Goal: Information Seeking & Learning: Learn about a topic

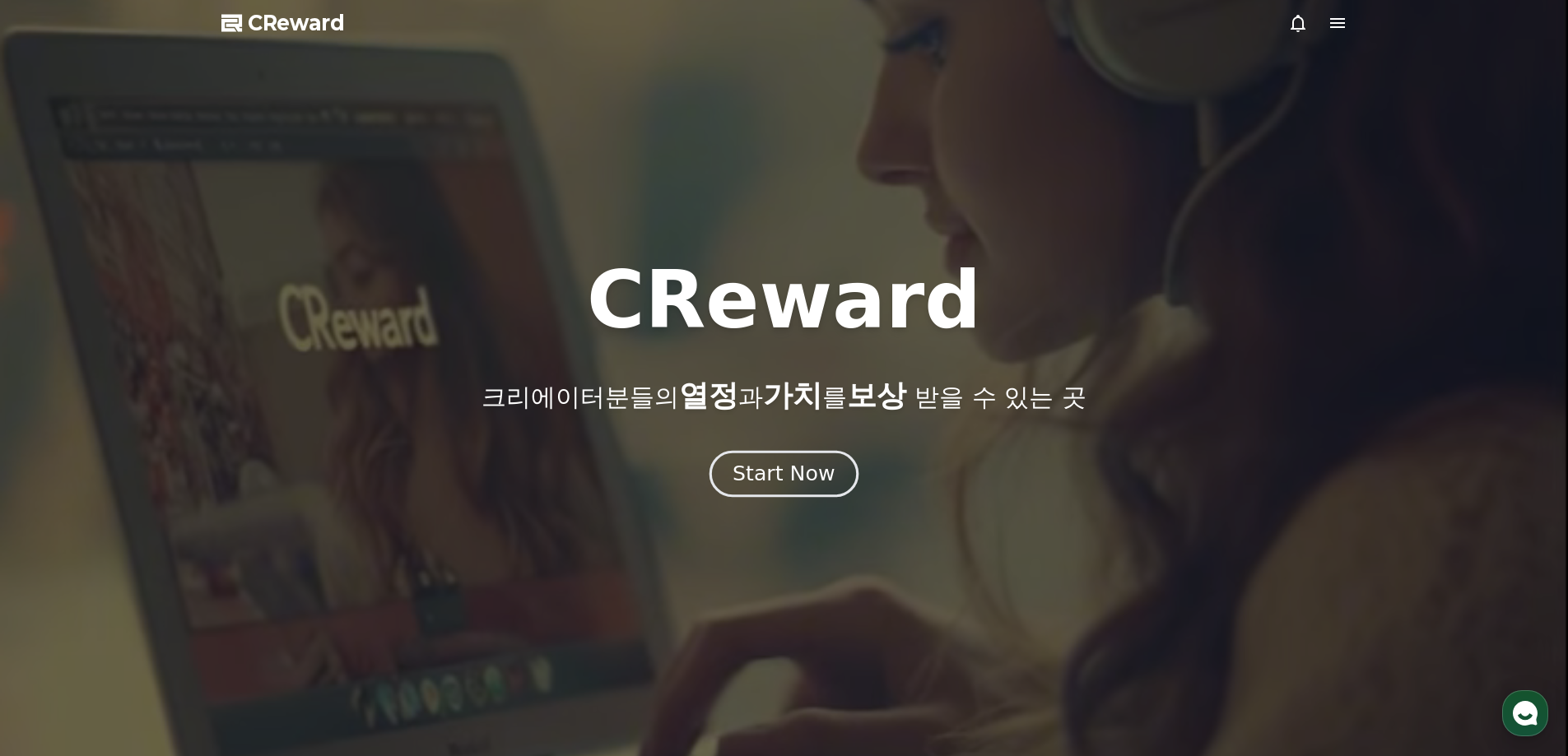
click at [798, 466] on div "Start Now" at bounding box center [784, 473] width 102 height 28
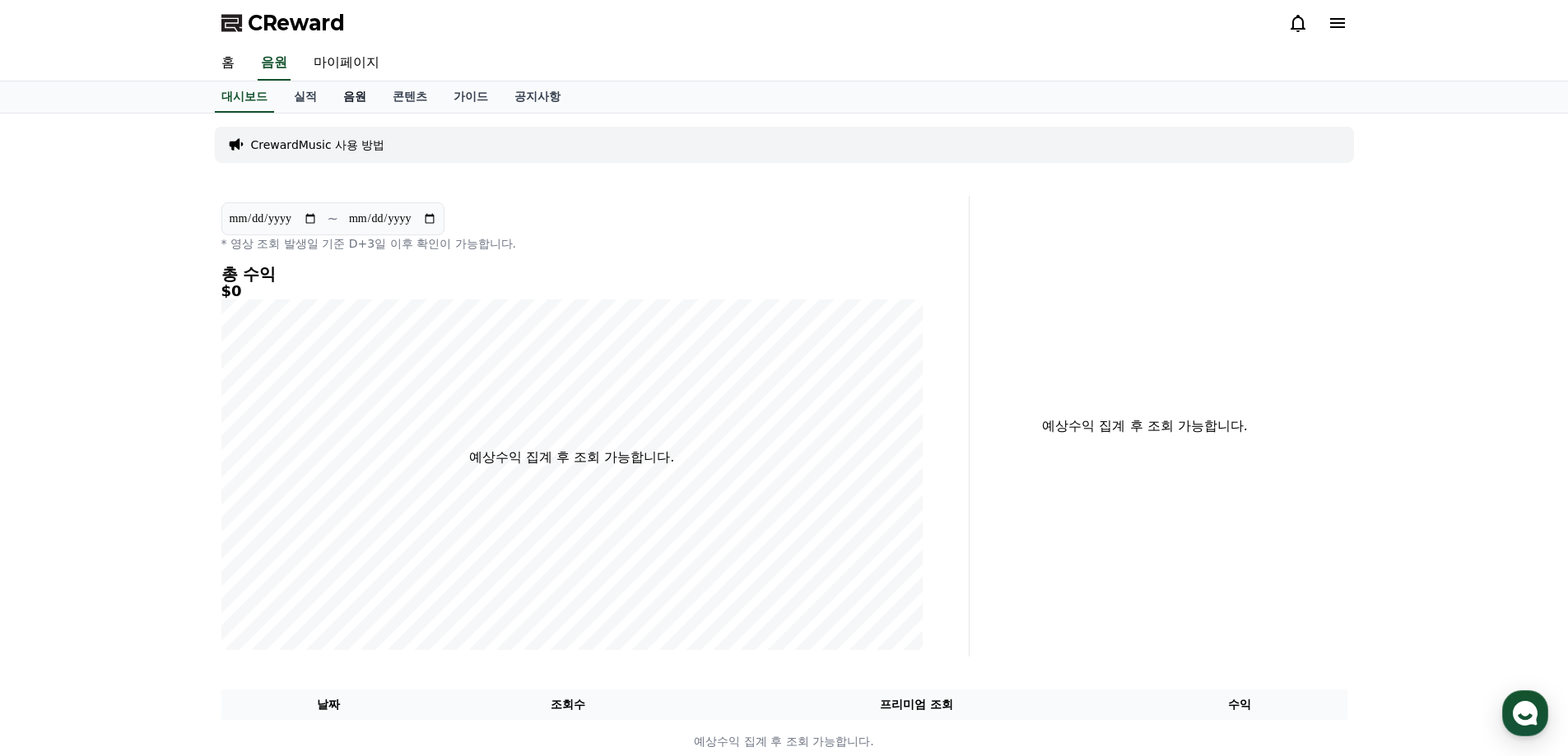
click at [349, 109] on link "음원" at bounding box center [355, 97] width 49 height 31
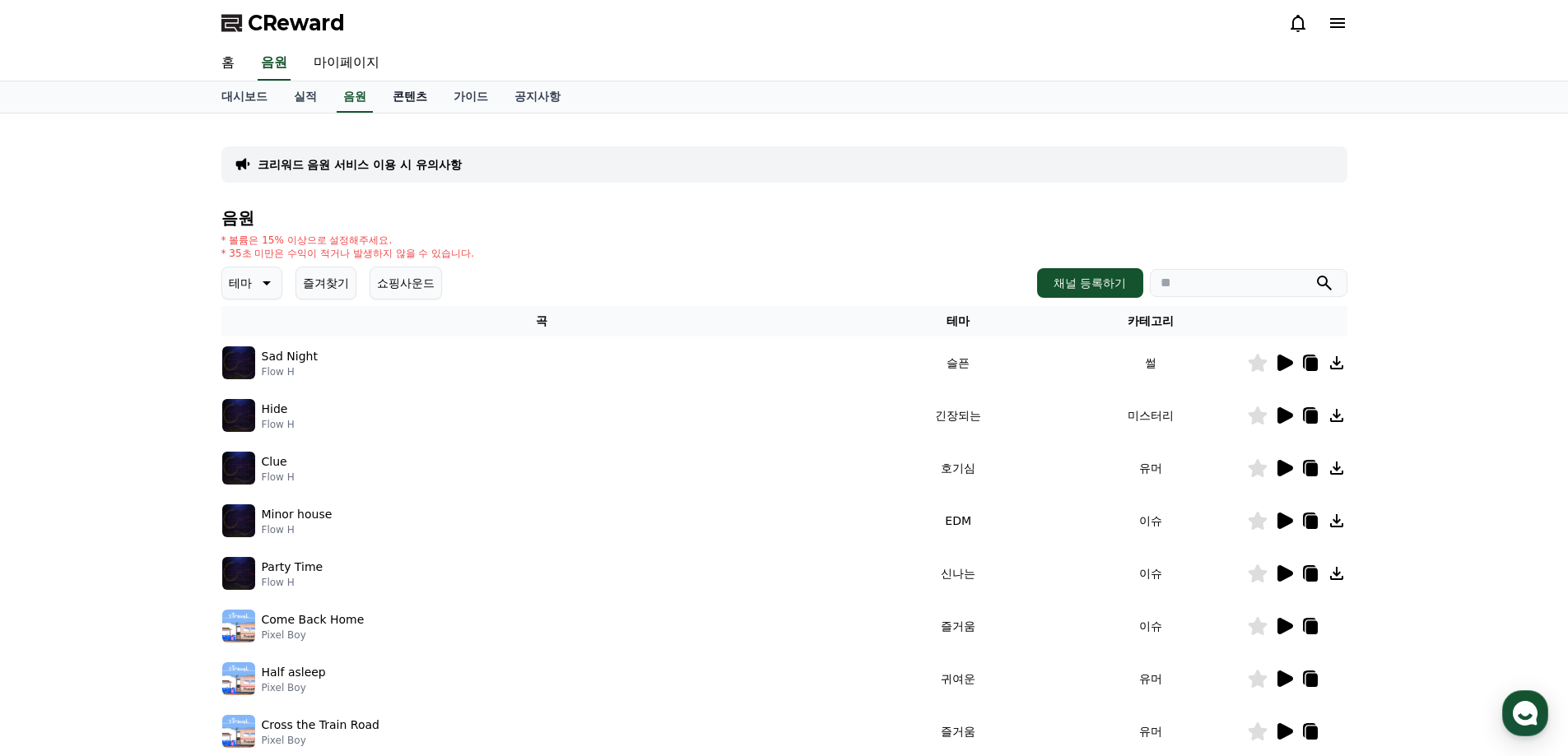
click at [405, 98] on link "콘텐츠" at bounding box center [410, 97] width 61 height 31
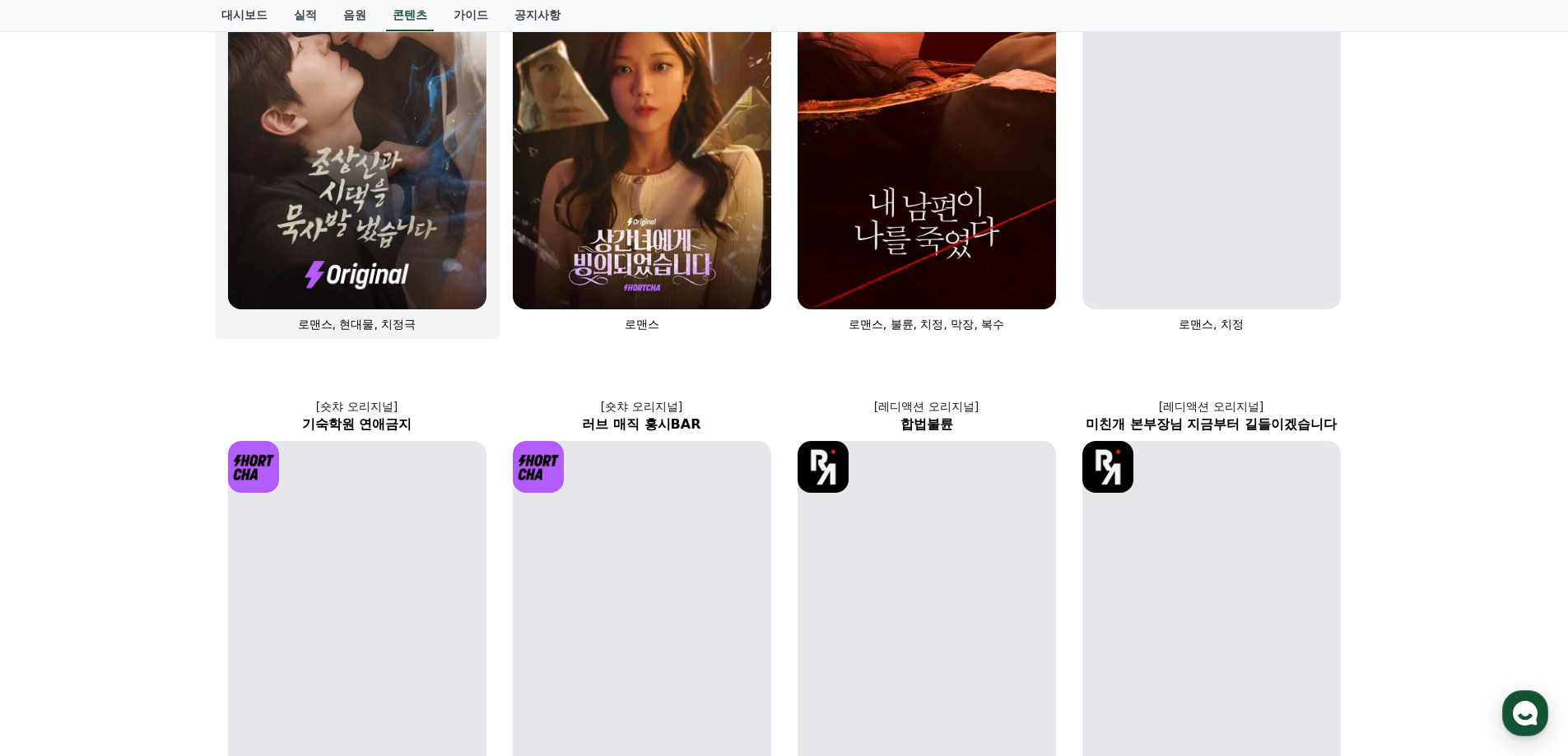
scroll to position [164, 0]
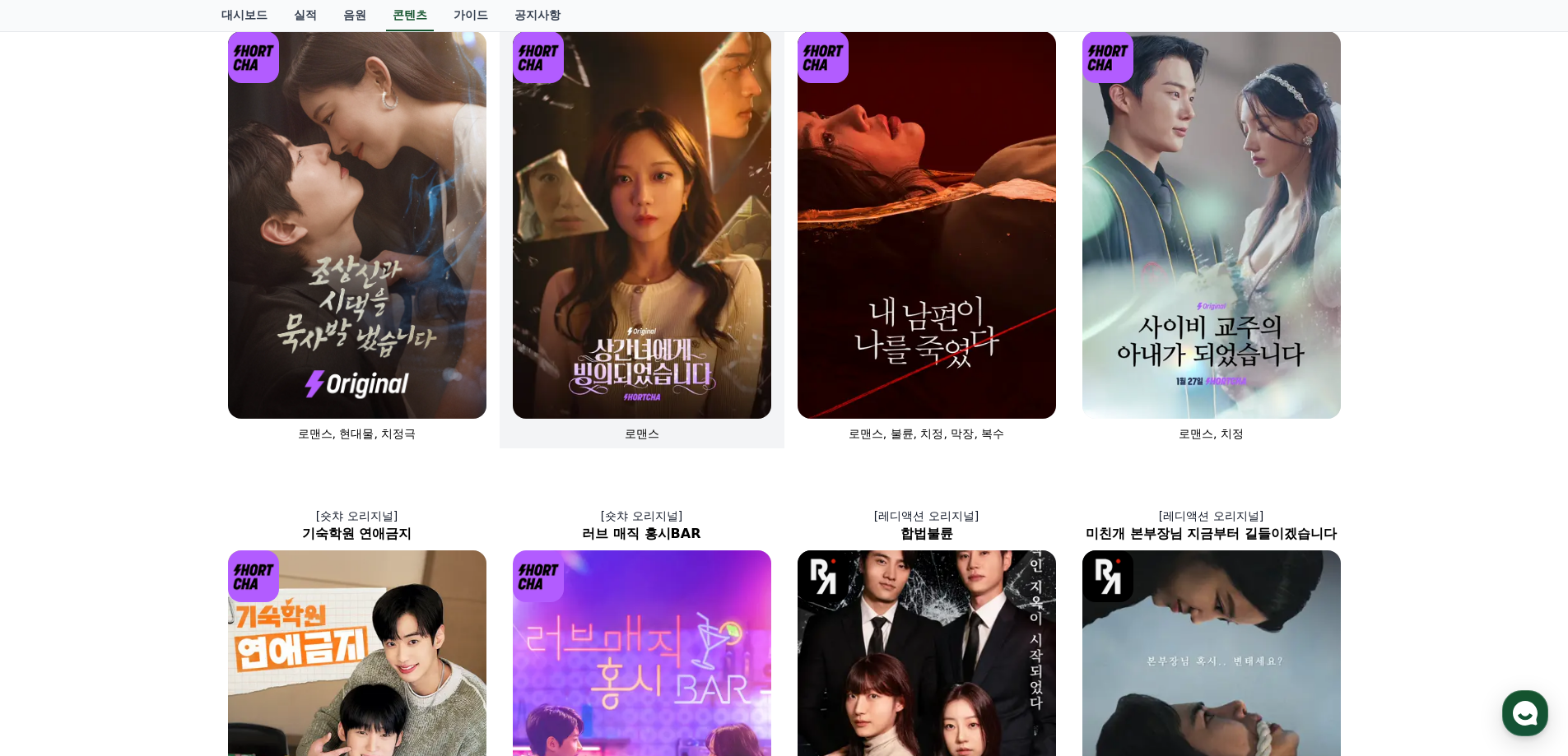
click at [698, 321] on img at bounding box center [642, 224] width 259 height 387
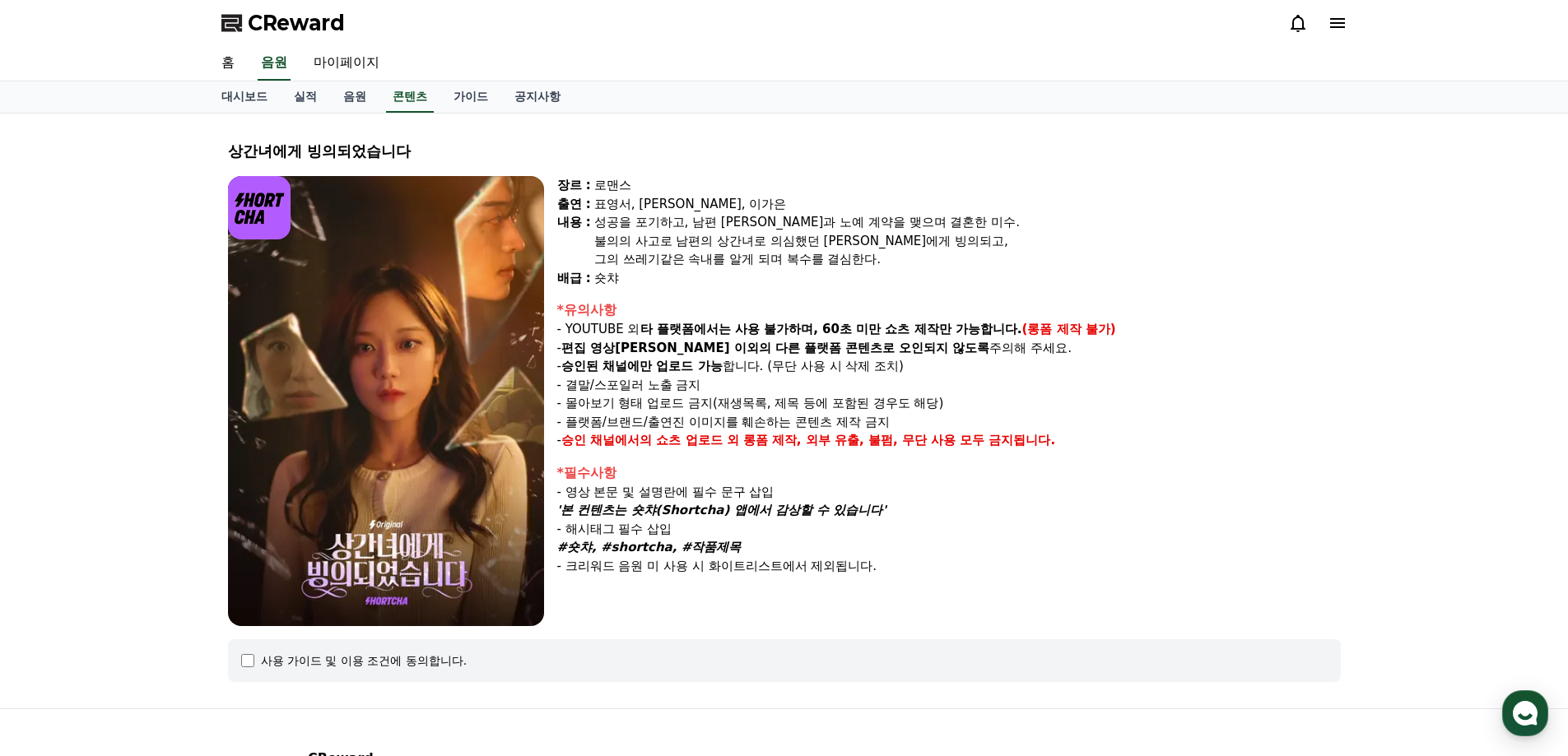
click at [1006, 313] on div "*유의사항" at bounding box center [949, 310] width 784 height 19
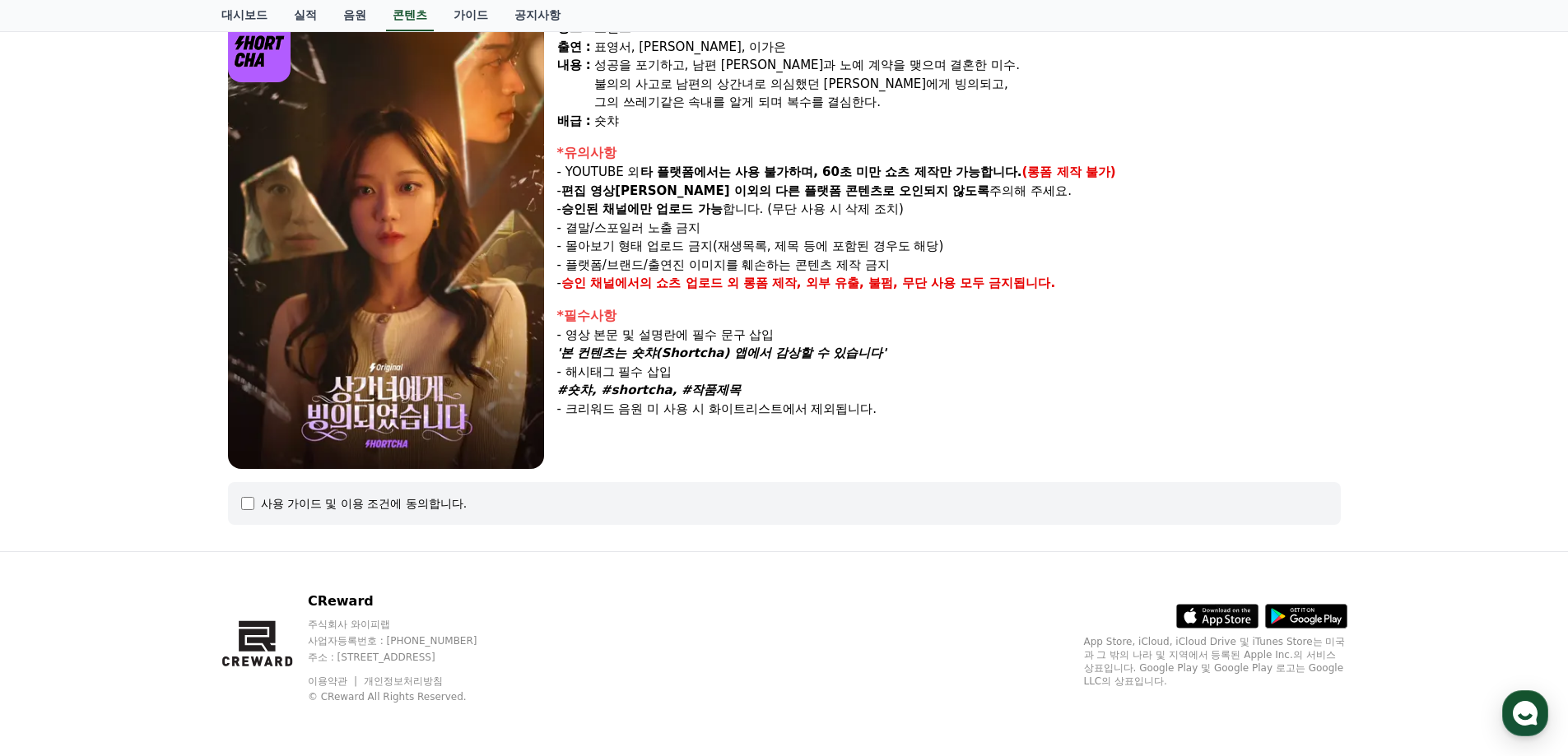
click at [709, 349] on em "'본 컨텐츠는 숏챠(Shortcha) 앱에서 감상할 수 있습니다'" at bounding box center [722, 352] width 329 height 14
click at [670, 442] on div "장르 : 로맨스 출연 : 표영서, [PERSON_NAME], [PERSON_NAME]은 [PERSON_NAME] : 성공을 포기하고, 남편 […" at bounding box center [949, 244] width 784 height 450
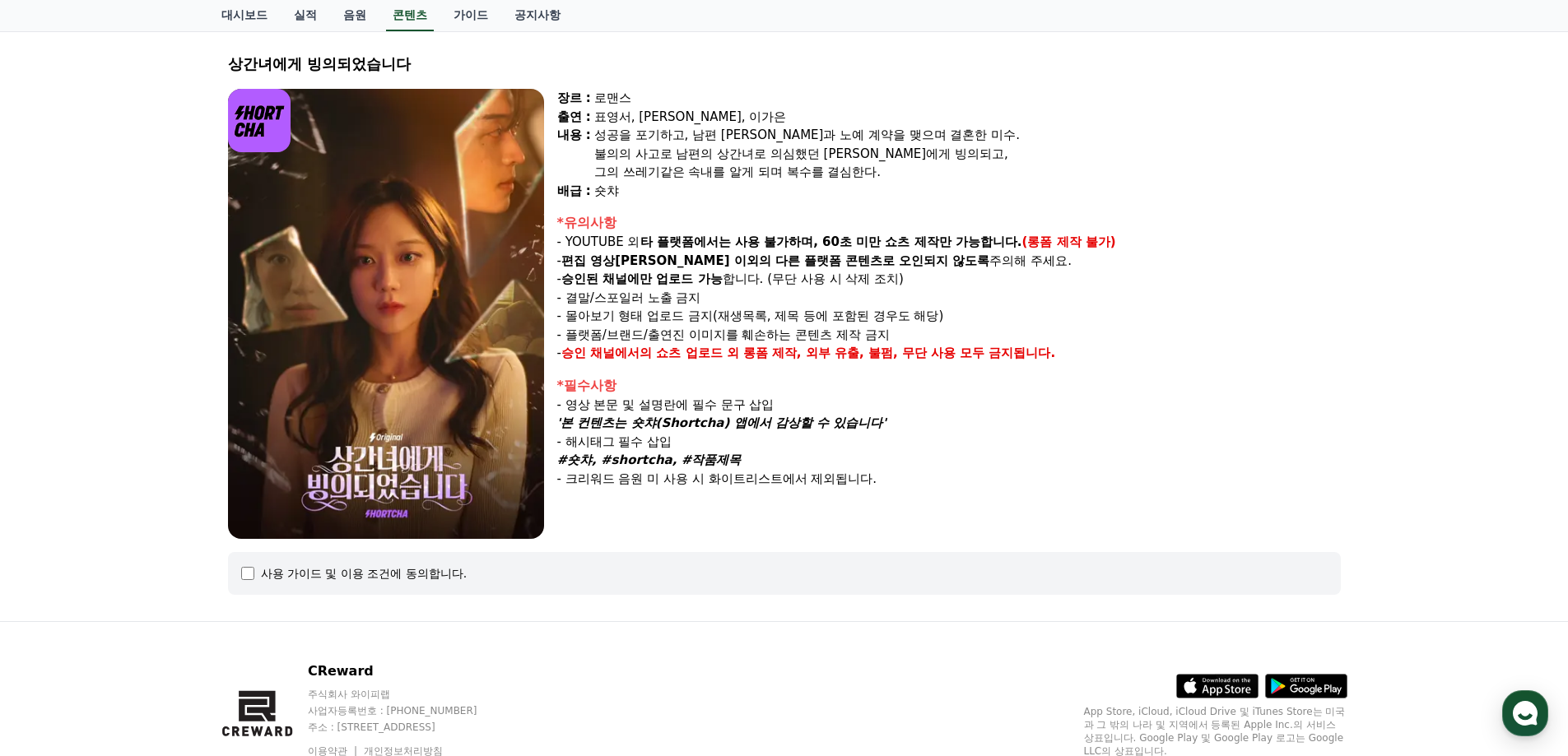
scroll to position [0, 0]
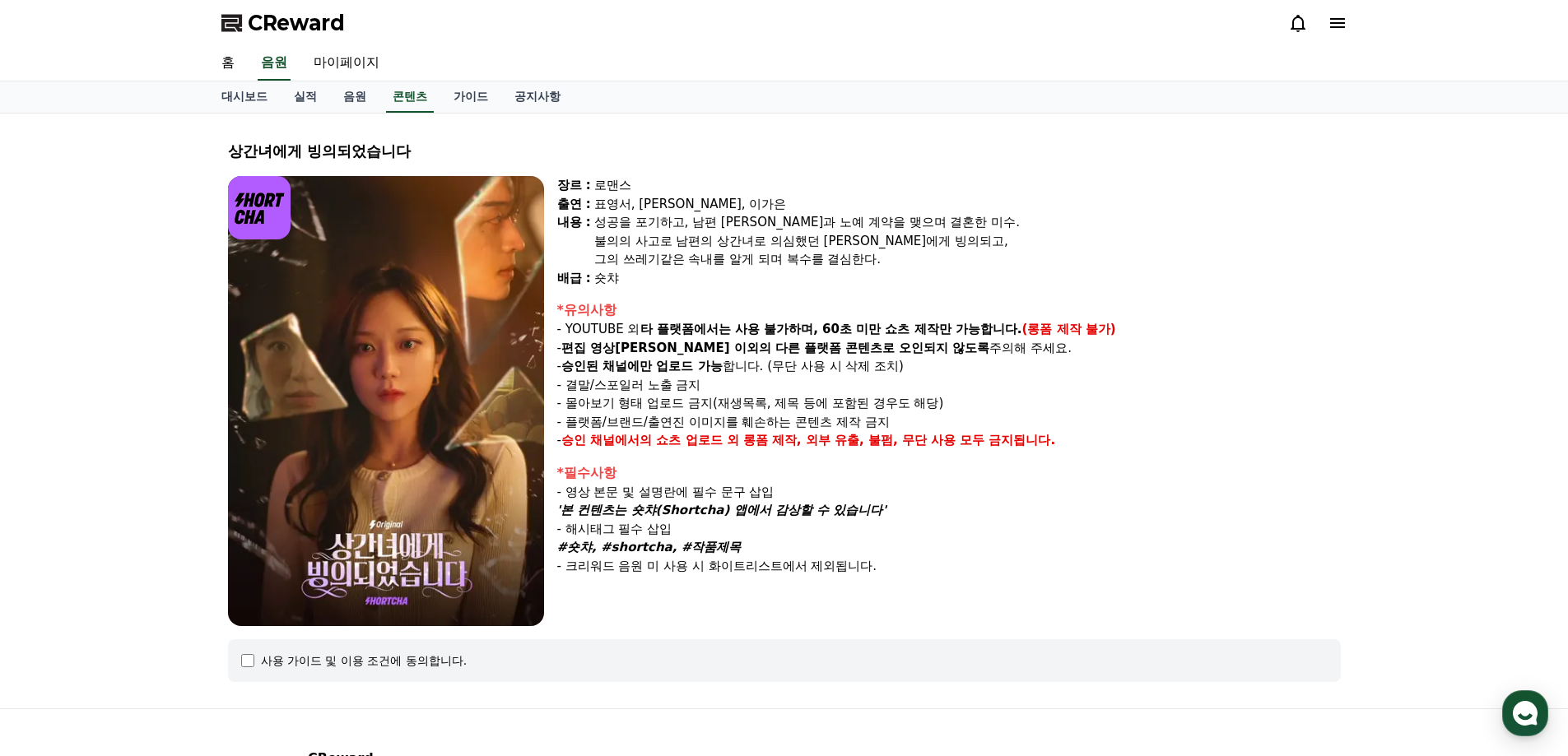
drag, startPoint x: 650, startPoint y: 145, endPoint x: 287, endPoint y: 38, distance: 378.4
click at [600, 126] on div "상간녀에게 빙의되었습니다 장르 : 로맨스 출연 : 표영서, [PERSON_NAME], [PERSON_NAME]은 [PERSON_NAME] : …" at bounding box center [784, 410] width 1126 height 569
click at [253, 96] on link "대시보드" at bounding box center [244, 97] width 72 height 31
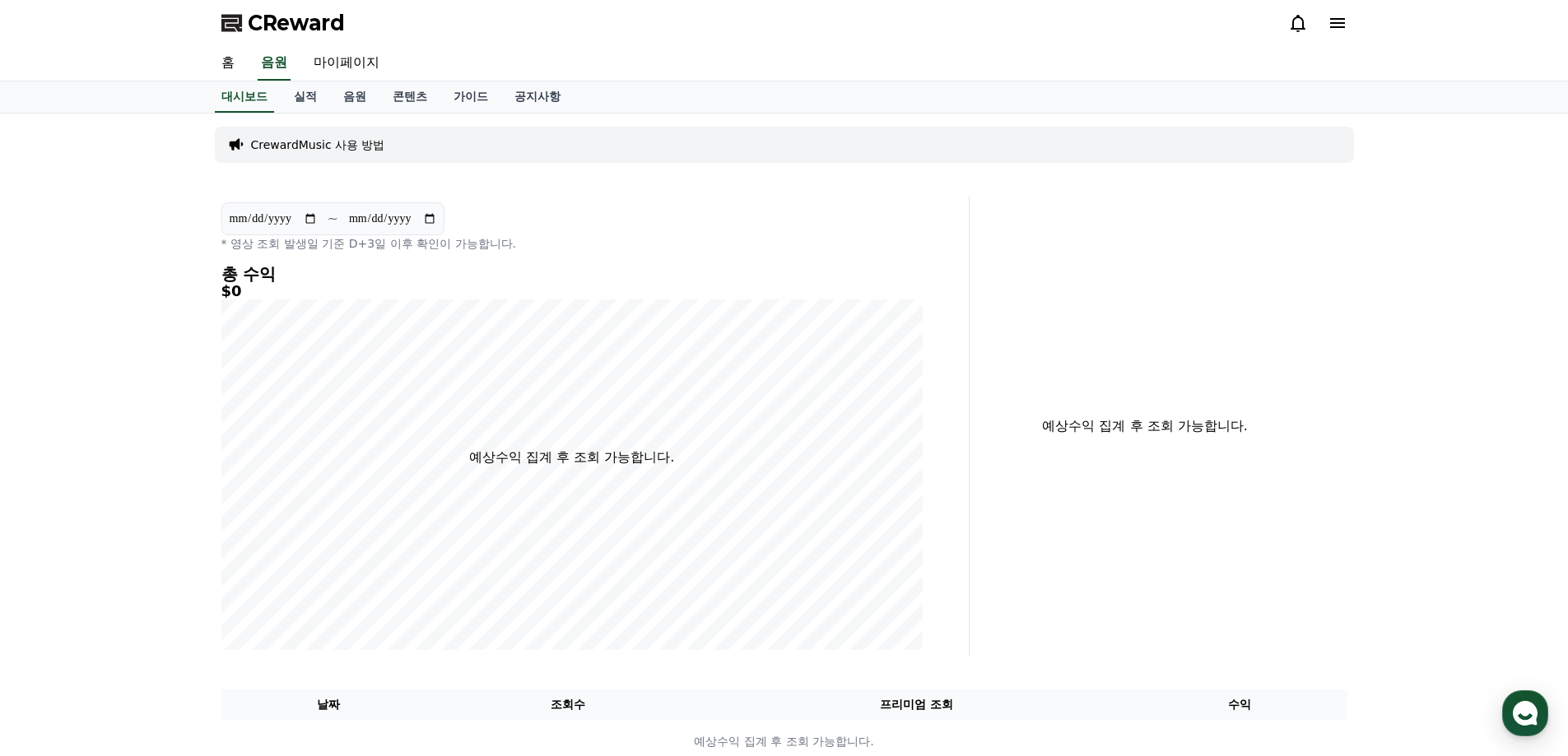
click at [267, 7] on div "CReward" at bounding box center [784, 23] width 1153 height 46
click at [272, 29] on span "CReward" at bounding box center [296, 22] width 98 height 26
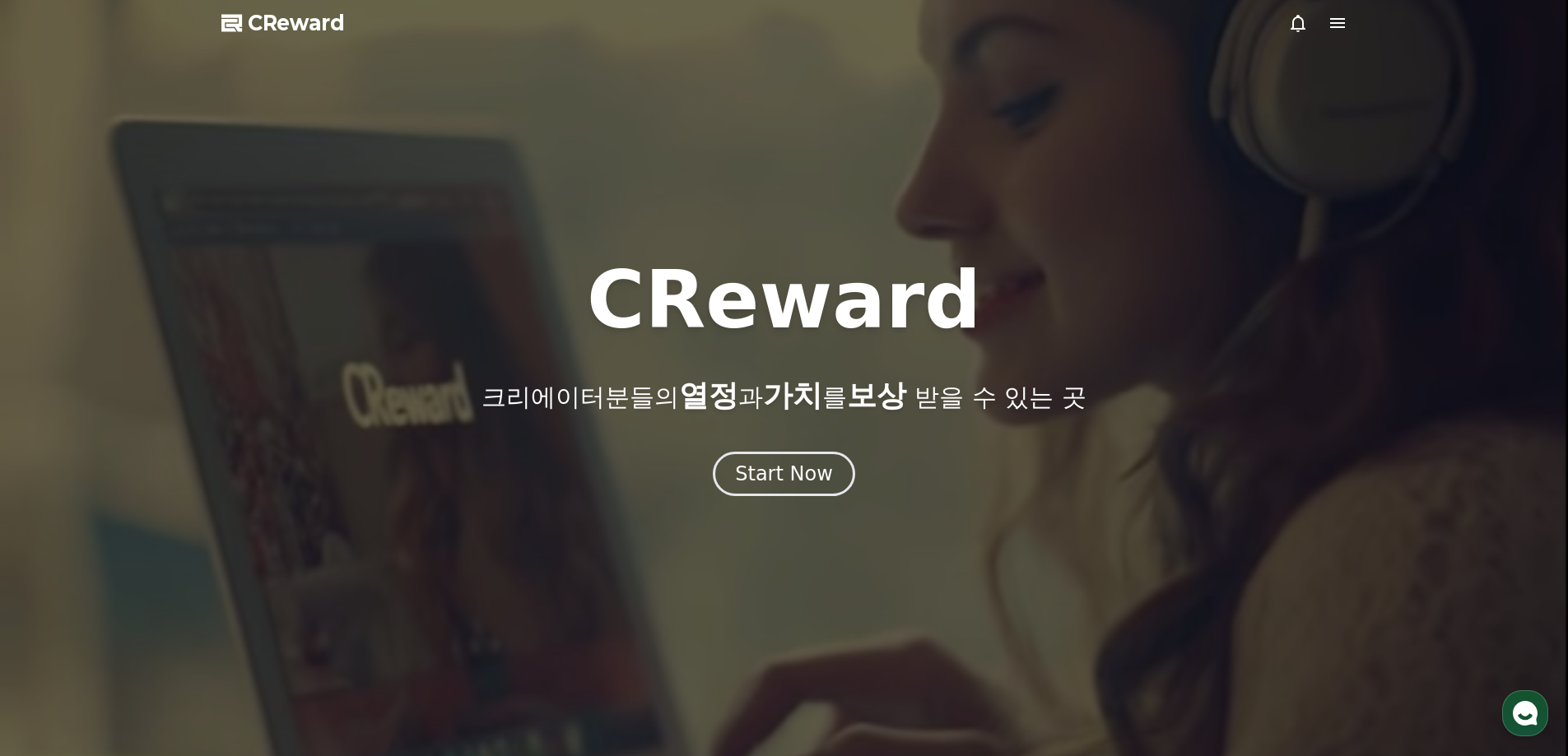
click at [270, 29] on span "CReward" at bounding box center [296, 22] width 98 height 26
